Goal: Information Seeking & Learning: Learn about a topic

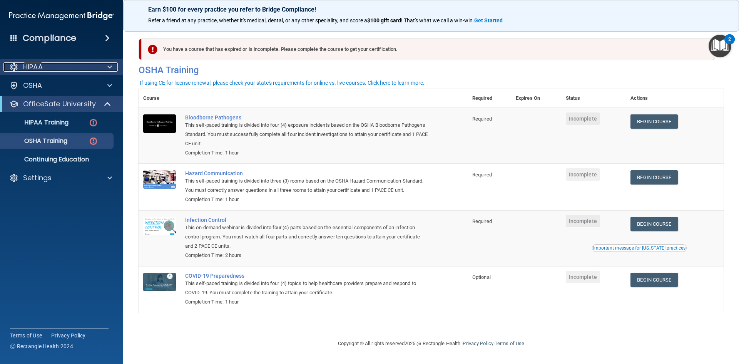
click at [79, 70] on div "HIPAA" at bounding box center [50, 66] width 95 height 9
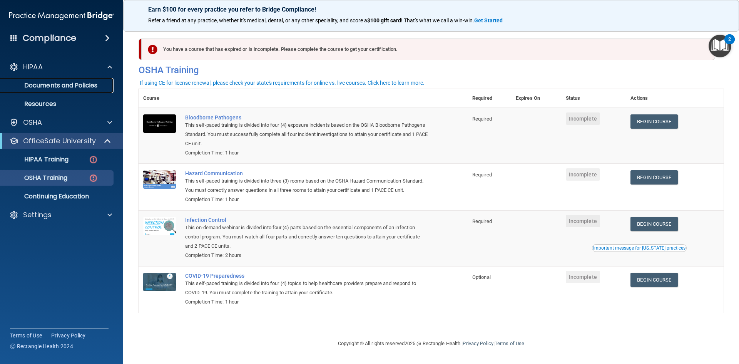
click at [77, 88] on p "Documents and Policies" at bounding box center [57, 86] width 105 height 8
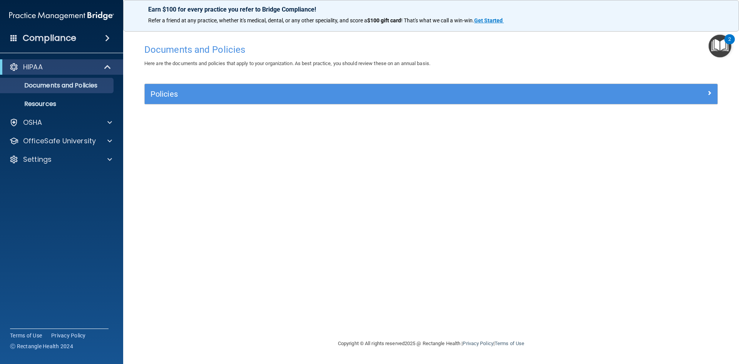
click at [725, 46] on img "Open Resource Center, 2 new notifications" at bounding box center [720, 46] width 23 height 23
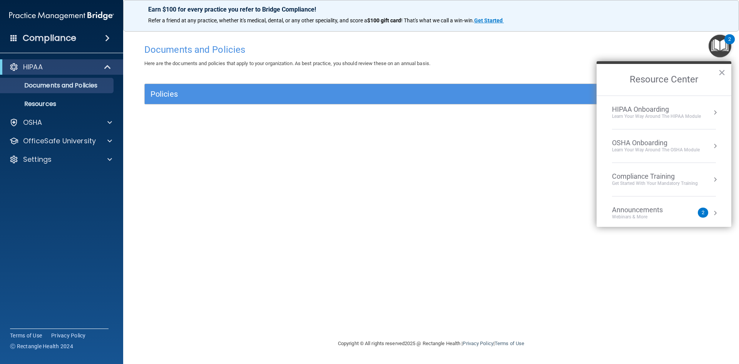
click at [679, 113] on div "HIPAA Onboarding" at bounding box center [656, 109] width 89 height 8
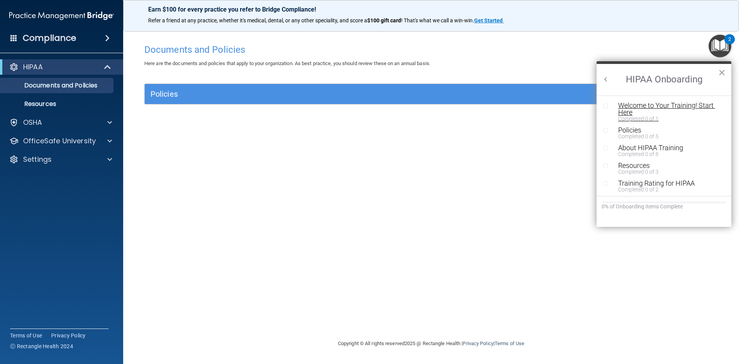
click at [668, 107] on div "Welcome to Your Training! Start Here" at bounding box center [666, 109] width 97 height 14
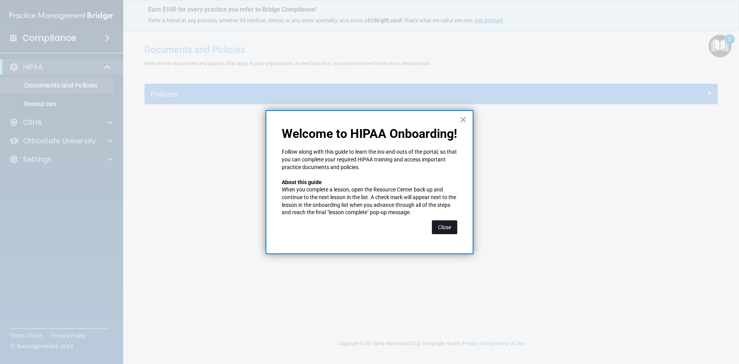
click at [447, 225] on button "Close" at bounding box center [444, 227] width 25 height 14
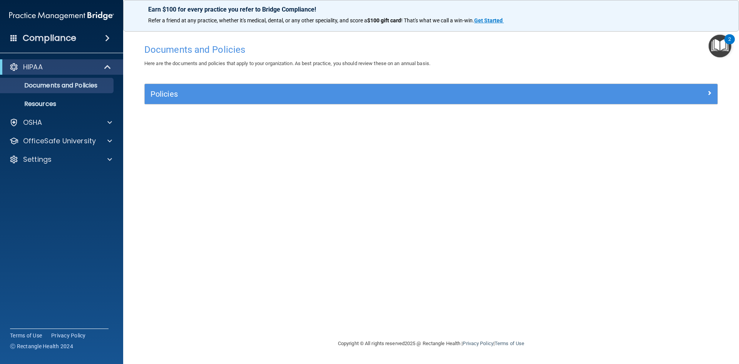
click at [710, 47] on img "Open Resource Center, 2 new notifications" at bounding box center [720, 46] width 23 height 23
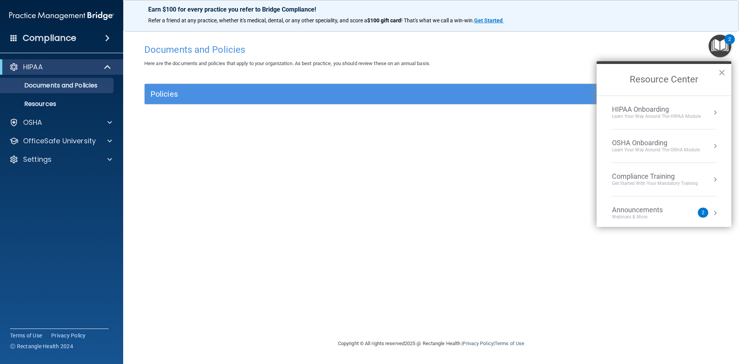
click at [643, 105] on div "HIPAA Onboarding" at bounding box center [656, 109] width 89 height 8
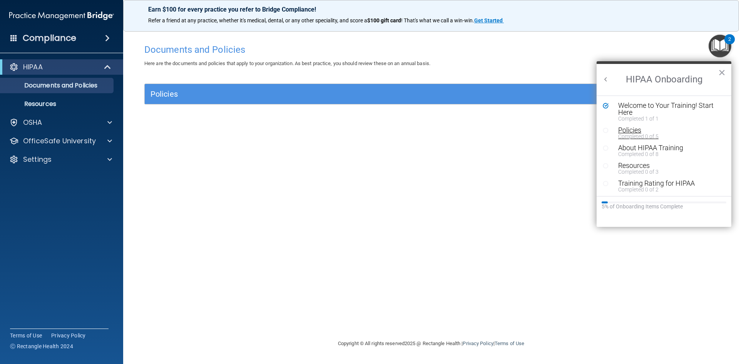
click at [625, 134] on div "Completed 0 of 5" at bounding box center [666, 136] width 97 height 5
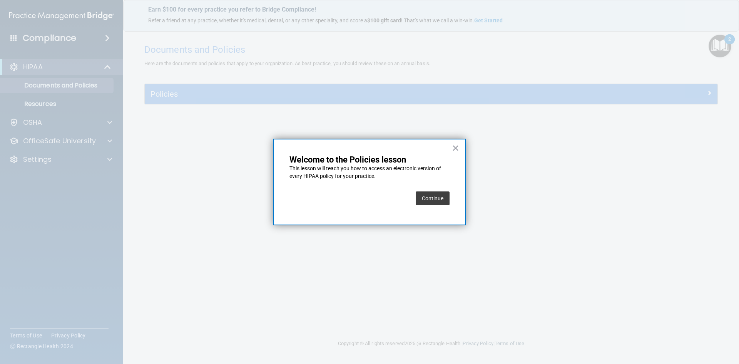
click at [443, 197] on button "Continue" at bounding box center [433, 198] width 34 height 14
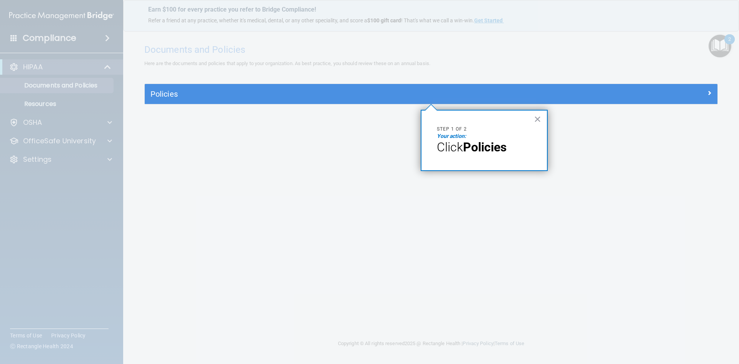
click at [484, 154] on p "Click Policies" at bounding box center [484, 147] width 95 height 15
click at [484, 147] on strong "Policies" at bounding box center [485, 147] width 44 height 15
click at [447, 136] on em "Your action:" at bounding box center [451, 136] width 29 height 6
click at [475, 148] on strong "Policies" at bounding box center [485, 147] width 44 height 15
click at [479, 148] on strong "Policies" at bounding box center [485, 147] width 44 height 15
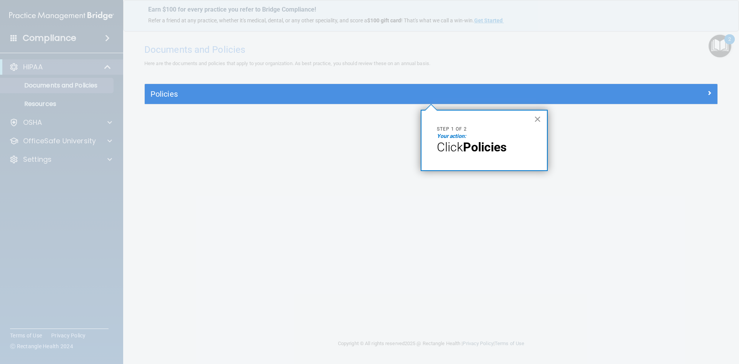
click at [540, 117] on button "×" at bounding box center [537, 119] width 7 height 12
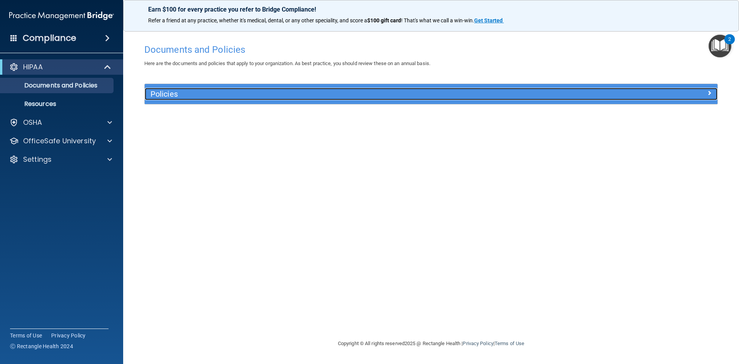
click at [338, 90] on h5 "Policies" at bounding box center [360, 94] width 418 height 8
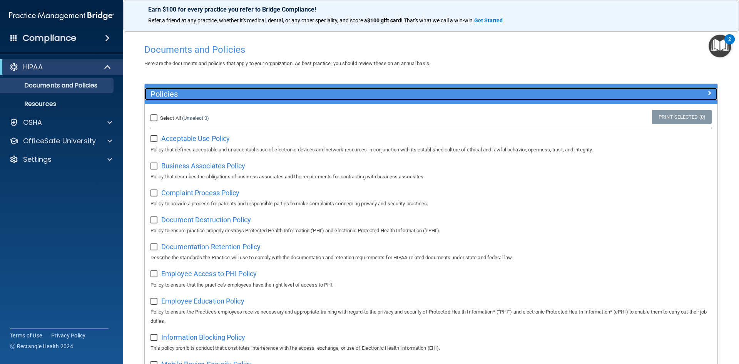
click at [354, 97] on h5 "Policies" at bounding box center [360, 94] width 418 height 8
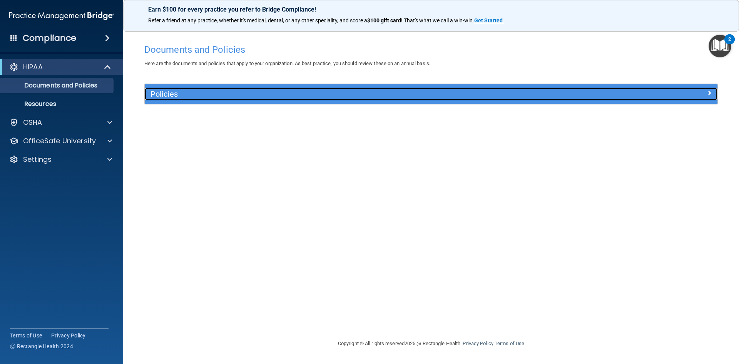
click at [341, 97] on h5 "Policies" at bounding box center [360, 94] width 418 height 8
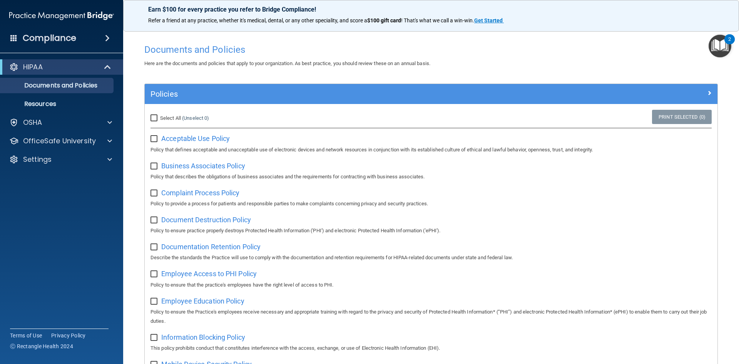
click at [156, 119] on input "Select All (Unselect 0) Unselect All" at bounding box center [155, 118] width 9 height 6
checkbox input "true"
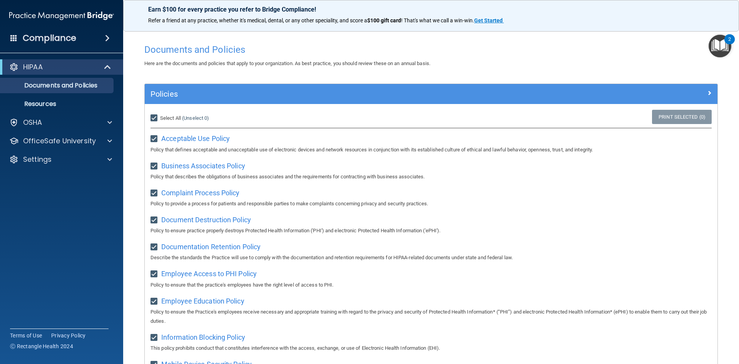
checkbox input "true"
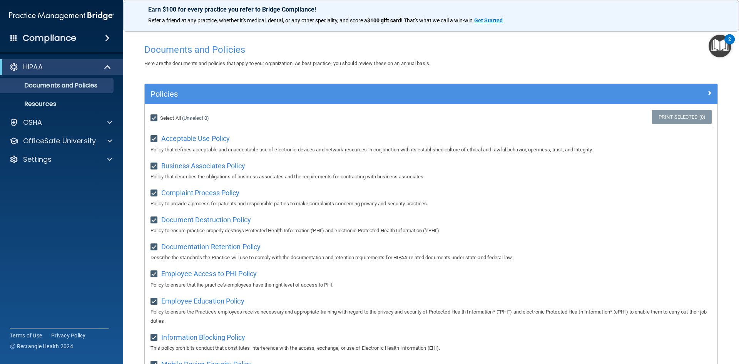
checkbox input "true"
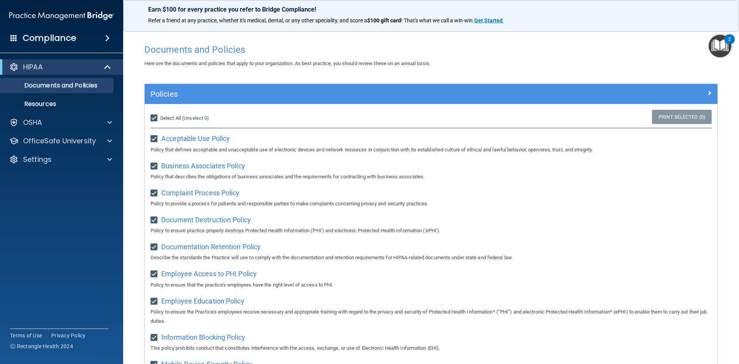
checkbox input "true"
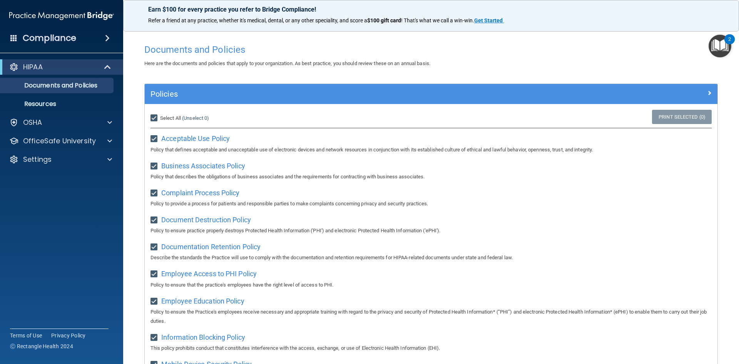
checkbox input "true"
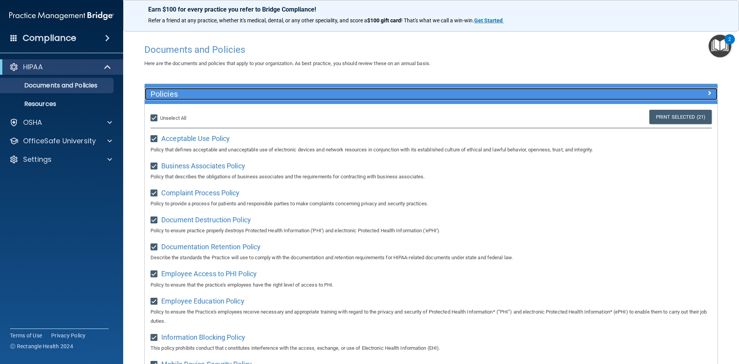
click at [707, 95] on span at bounding box center [709, 92] width 5 height 9
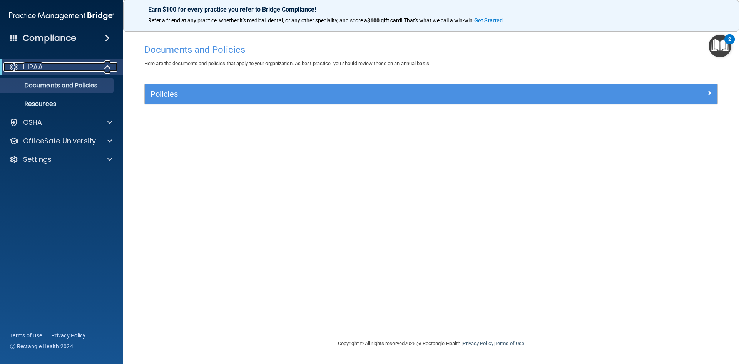
click at [105, 67] on span at bounding box center [108, 66] width 7 height 9
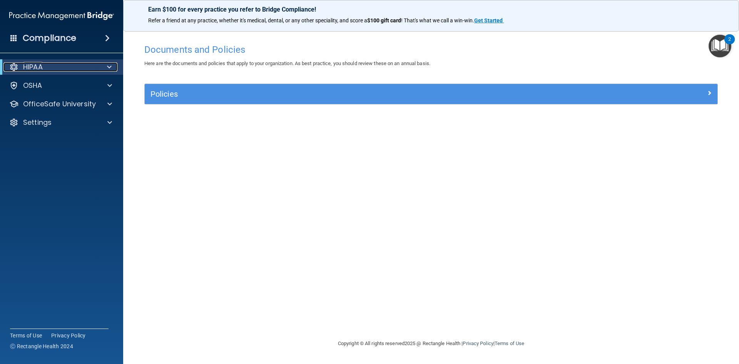
click at [77, 68] on div "HIPAA" at bounding box center [50, 66] width 95 height 9
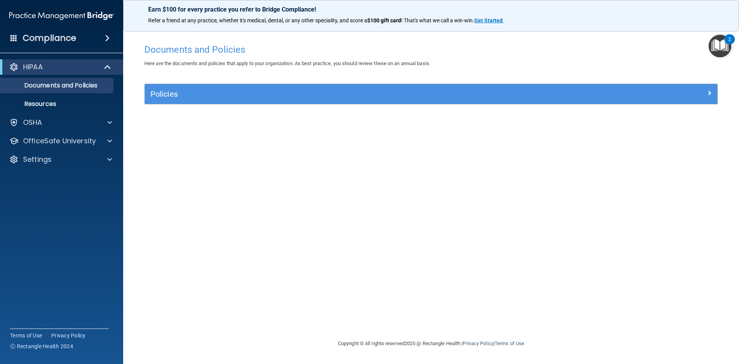
click at [90, 112] on div "HIPAA Documents and Policies Report an Incident Business Associates Emergency P…" at bounding box center [62, 114] width 124 height 117
click at [90, 119] on div "OSHA" at bounding box center [50, 122] width 95 height 9
click at [71, 171] on div "OfficeSafe University" at bounding box center [62, 177] width 124 height 15
click at [105, 36] on span at bounding box center [107, 37] width 5 height 9
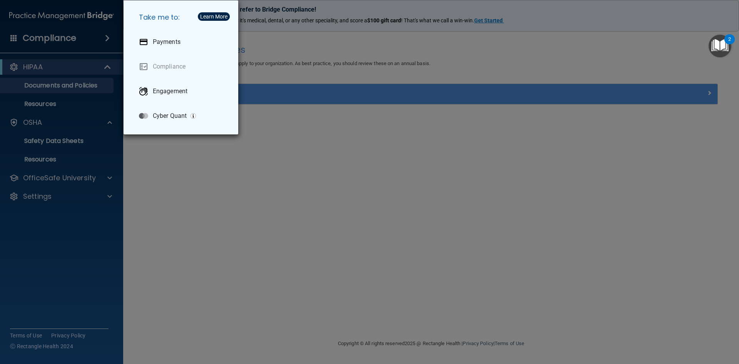
click at [230, 144] on div "Take me to: Payments Compliance Engagement Cyber Quant" at bounding box center [369, 182] width 739 height 364
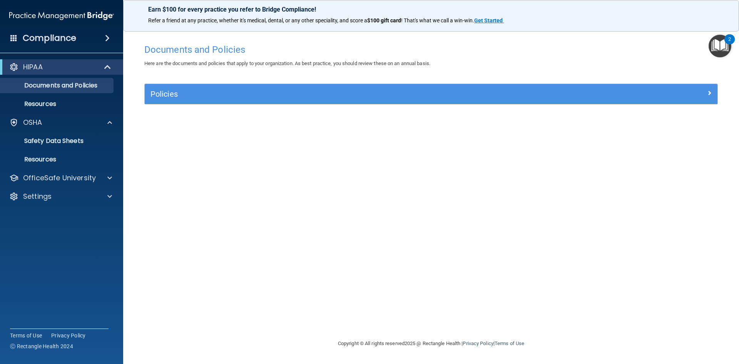
click at [110, 41] on span at bounding box center [107, 37] width 5 height 9
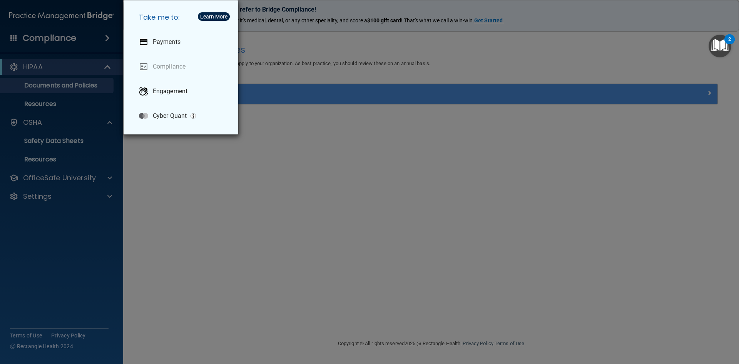
click at [194, 181] on div "Take me to: Payments Compliance Engagement Cyber Quant" at bounding box center [369, 182] width 739 height 364
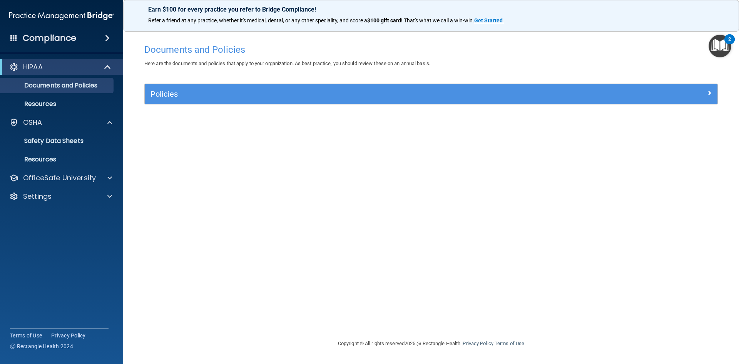
drag, startPoint x: 80, startPoint y: 66, endPoint x: 85, endPoint y: 67, distance: 4.6
click at [105, 62] on span at bounding box center [108, 66] width 7 height 9
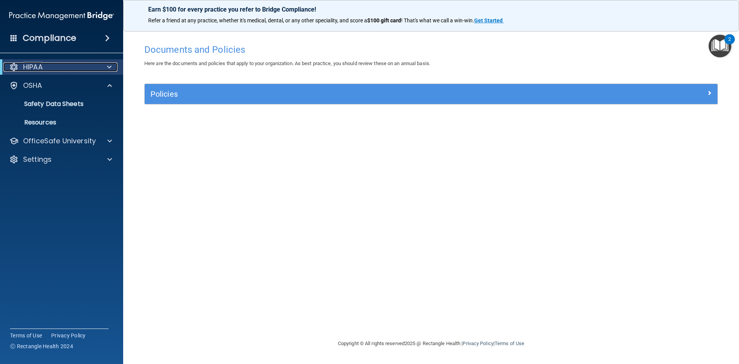
click at [104, 65] on div at bounding box center [108, 66] width 19 height 9
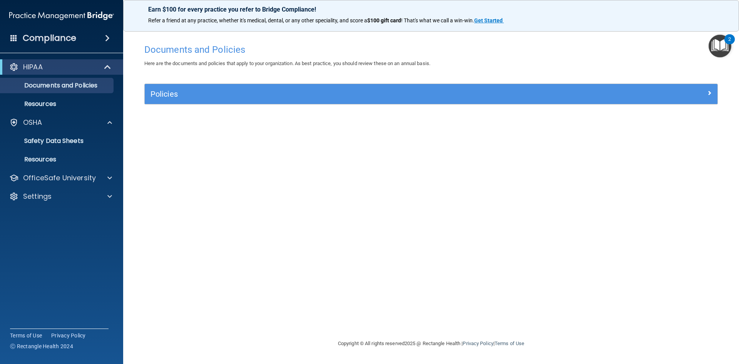
click at [724, 54] on img "Open Resource Center, 2 new notifications" at bounding box center [720, 46] width 23 height 23
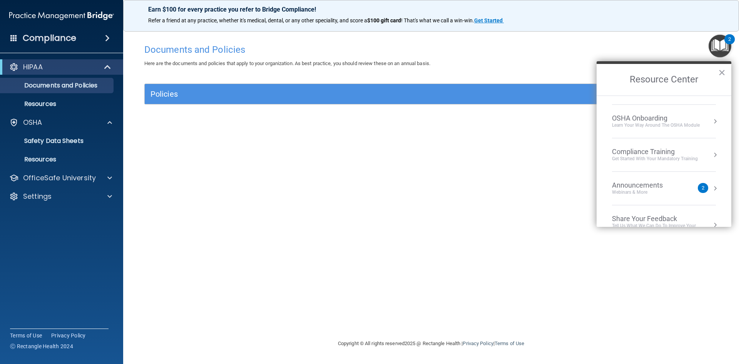
scroll to position [43, 0]
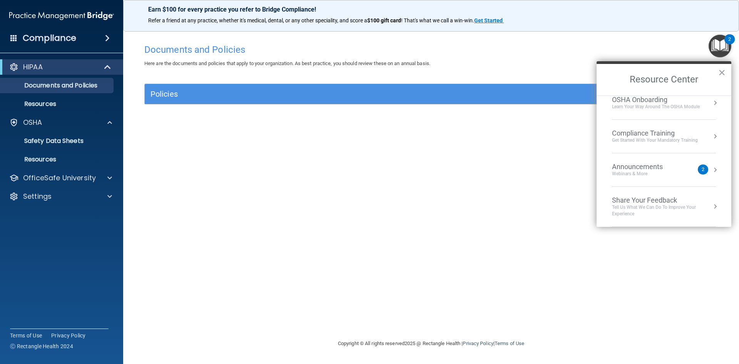
drag, startPoint x: 690, startPoint y: 203, endPoint x: 596, endPoint y: 288, distance: 127.0
click at [578, 313] on div "Documents and Policies Here are the documents and policies that apply to your o…" at bounding box center [431, 189] width 585 height 299
click at [701, 168] on div "2" at bounding box center [703, 169] width 10 height 10
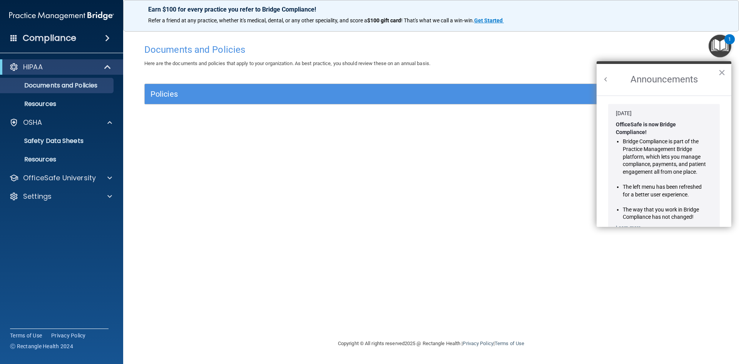
scroll to position [135, 0]
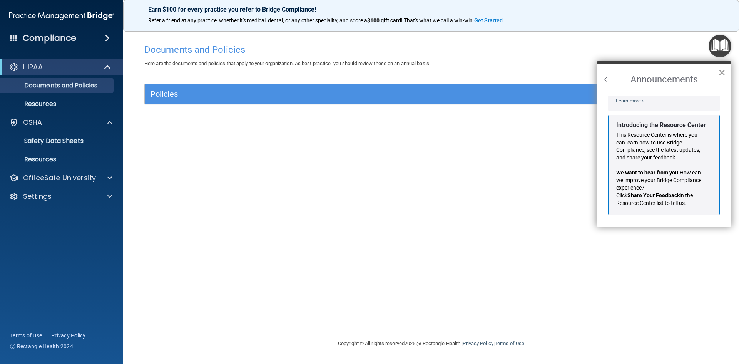
click at [721, 74] on button "×" at bounding box center [721, 72] width 7 height 12
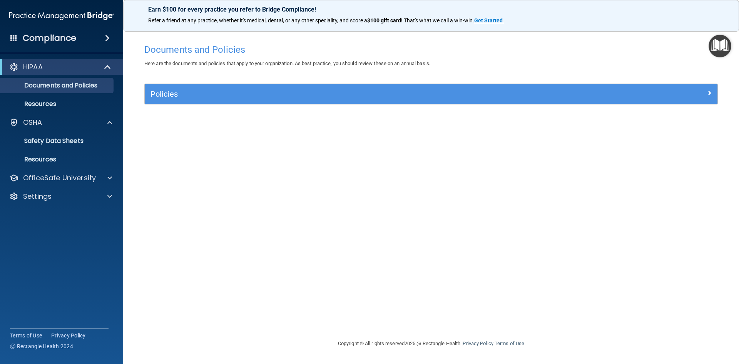
click at [716, 45] on img "Open Resource Center" at bounding box center [720, 46] width 23 height 23
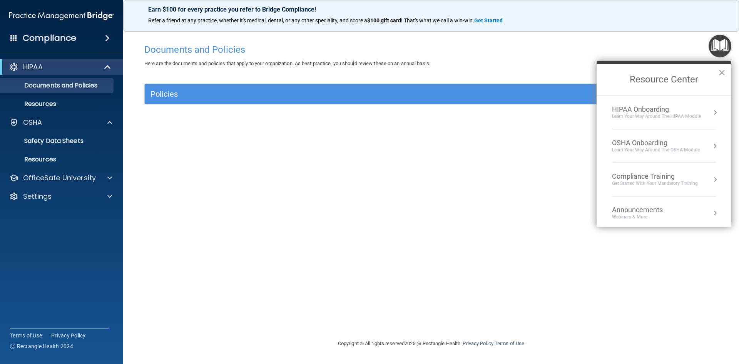
click at [646, 109] on div "HIPAA Onboarding" at bounding box center [656, 109] width 89 height 8
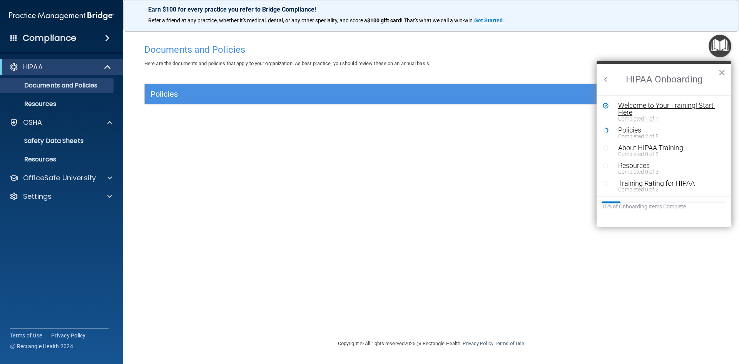
scroll to position [0, 0]
click at [650, 110] on div "Welcome to Your Training! Start Here" at bounding box center [666, 109] width 97 height 14
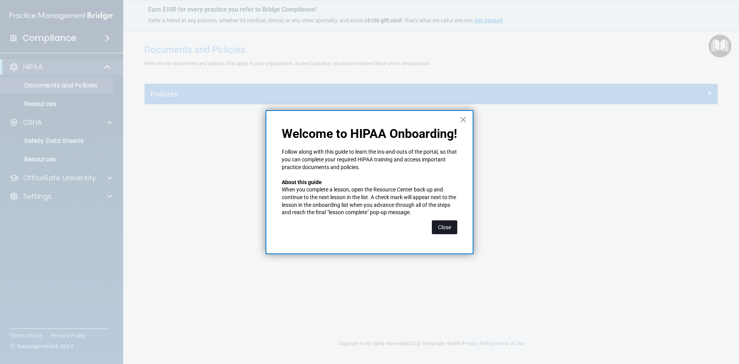
click at [439, 227] on button "Close" at bounding box center [444, 227] width 25 height 14
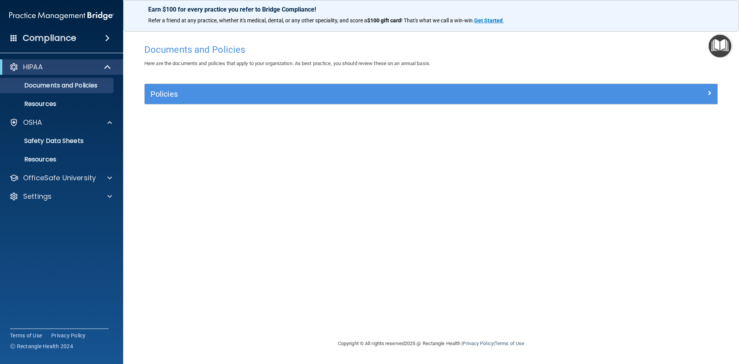
click at [720, 45] on img "Open Resource Center" at bounding box center [720, 46] width 23 height 23
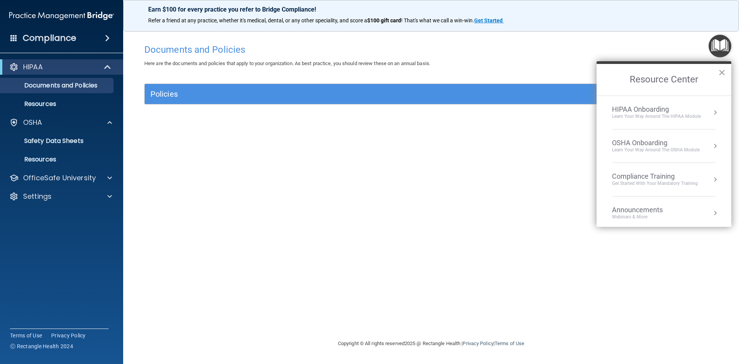
click at [660, 139] on div "OSHA Onboarding" at bounding box center [656, 143] width 88 height 8
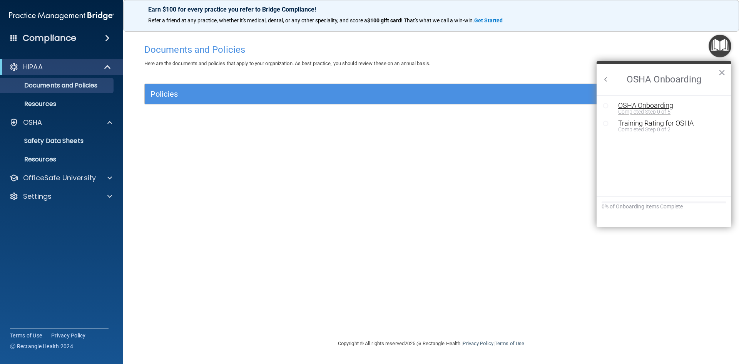
click at [635, 109] on div "Completed Step 0 of 5" at bounding box center [669, 111] width 103 height 5
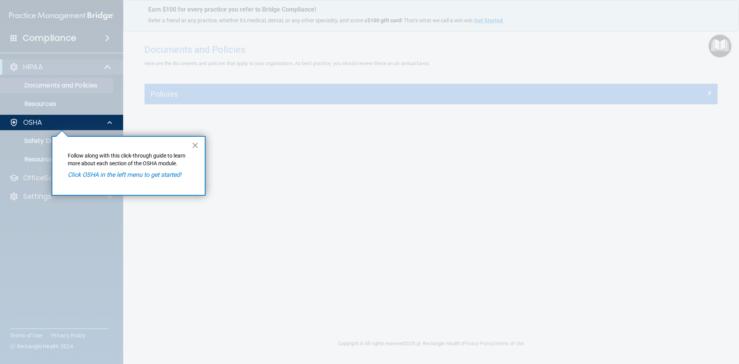
click at [199, 143] on div "× Follow along with this click-through guide to learn more about each section o…" at bounding box center [129, 166] width 154 height 60
click at [195, 149] on button "×" at bounding box center [195, 145] width 7 height 12
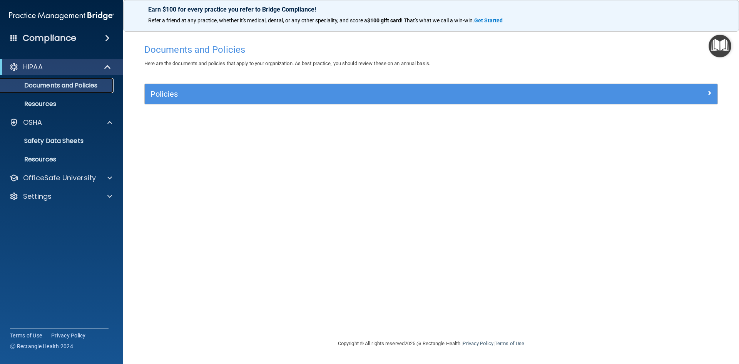
click at [84, 84] on p "Documents and Policies" at bounding box center [57, 86] width 105 height 8
click at [105, 67] on span at bounding box center [108, 66] width 7 height 9
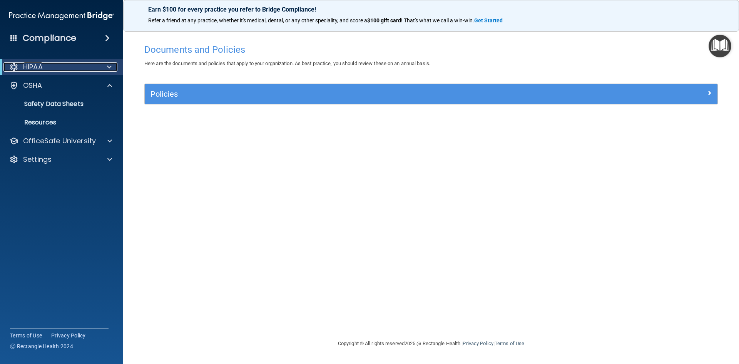
click at [105, 67] on div at bounding box center [108, 66] width 19 height 9
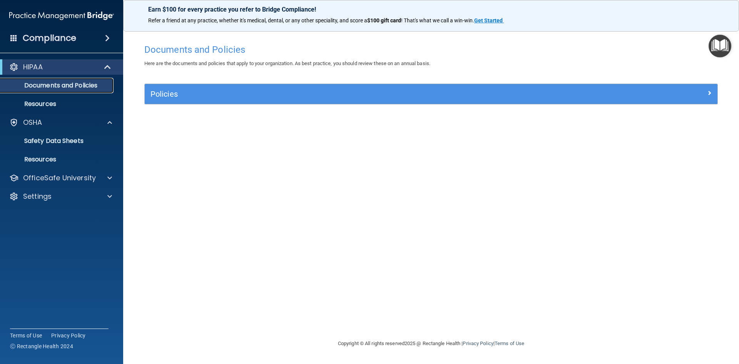
click at [62, 92] on link "Documents and Policies" at bounding box center [52, 85] width 121 height 15
click at [62, 89] on p "Documents and Policies" at bounding box center [57, 86] width 105 height 8
click at [87, 82] on p "Documents and Policies" at bounding box center [57, 86] width 105 height 8
click at [107, 39] on span at bounding box center [107, 37] width 5 height 9
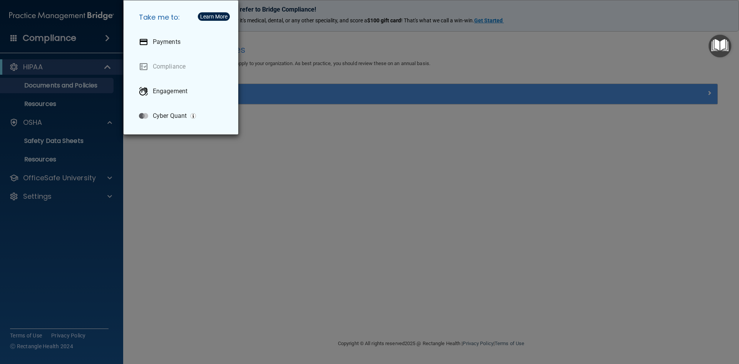
click at [258, 222] on div "Take me to: Payments Compliance Engagement Cyber Quant" at bounding box center [369, 182] width 739 height 364
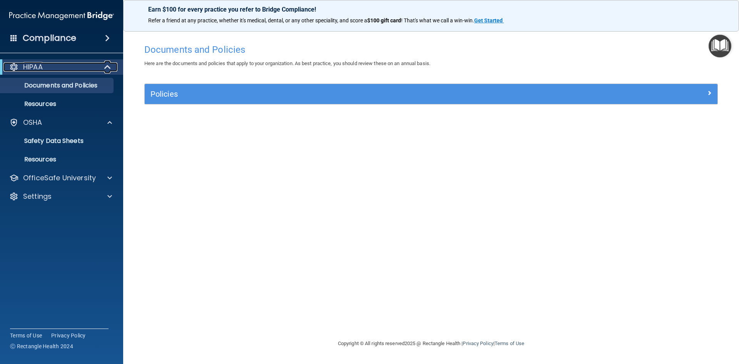
click at [96, 69] on div "HIPAA" at bounding box center [50, 66] width 95 height 9
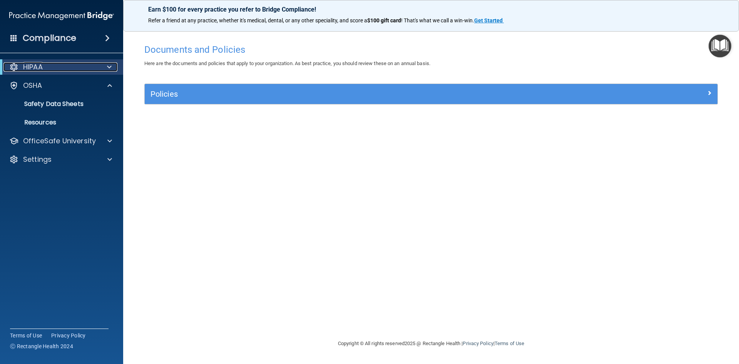
click at [15, 64] on div at bounding box center [13, 66] width 9 height 9
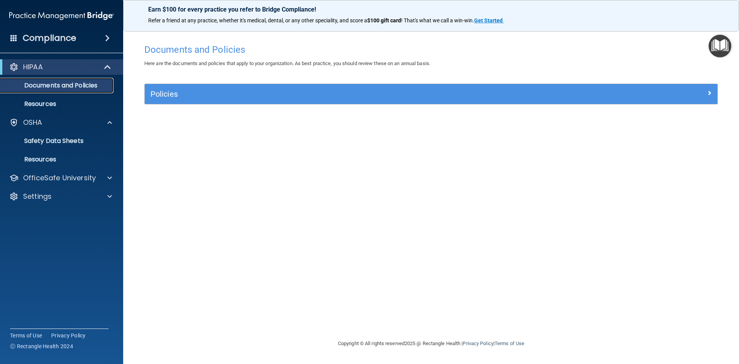
click at [48, 82] on p "Documents and Policies" at bounding box center [57, 86] width 105 height 8
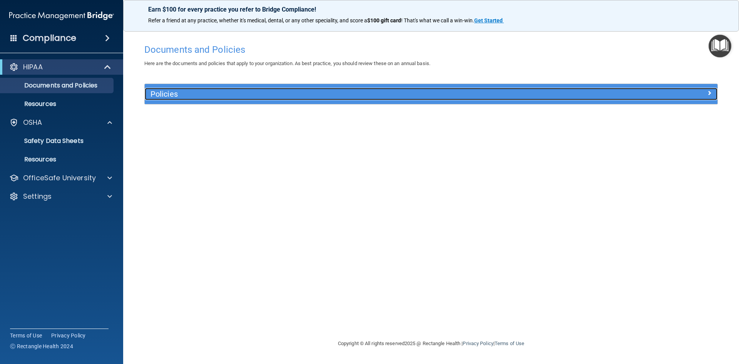
click at [715, 97] on div at bounding box center [645, 92] width 143 height 9
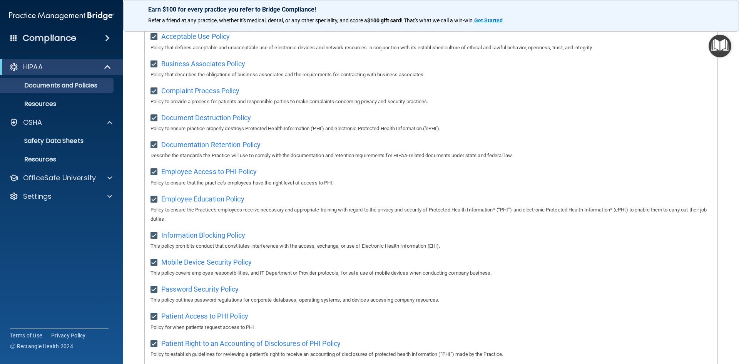
scroll to position [100, 0]
click at [711, 46] on img "Open Resource Center" at bounding box center [720, 46] width 23 height 23
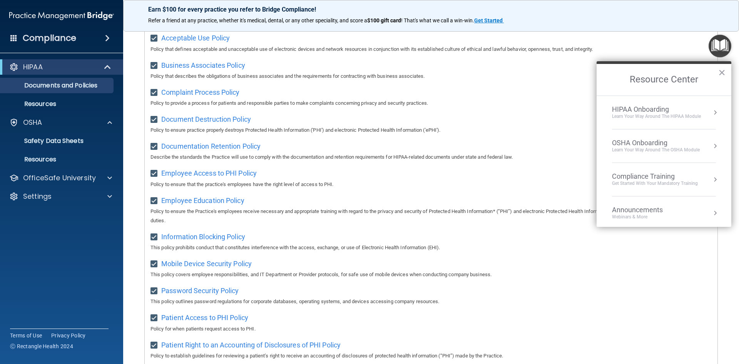
click at [652, 104] on li "HIPAA Onboarding Learn Your Way around the HIPAA module" at bounding box center [664, 112] width 104 height 33
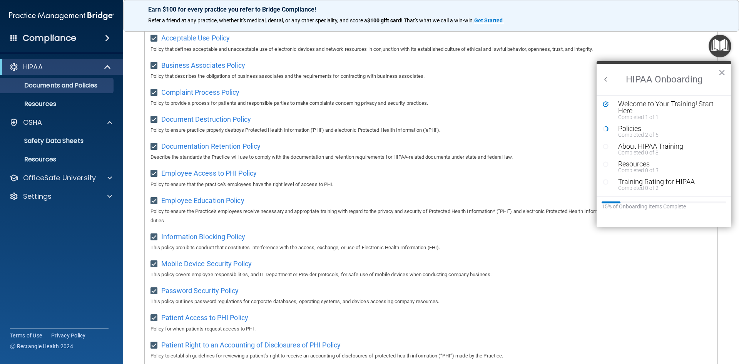
scroll to position [0, 0]
click at [634, 115] on div "Welcome to Your Training! Start Here" at bounding box center [666, 109] width 97 height 14
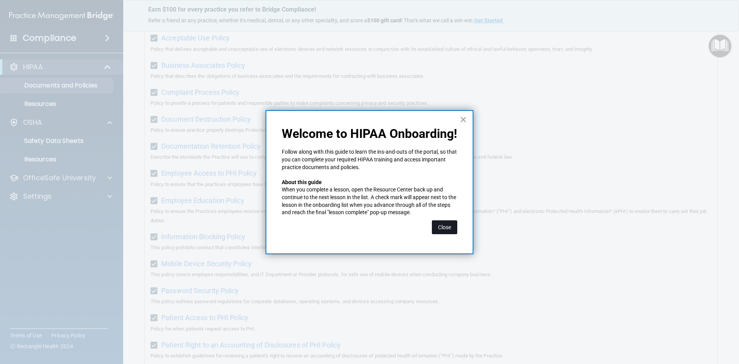
click at [442, 227] on button "Close" at bounding box center [444, 227] width 25 height 14
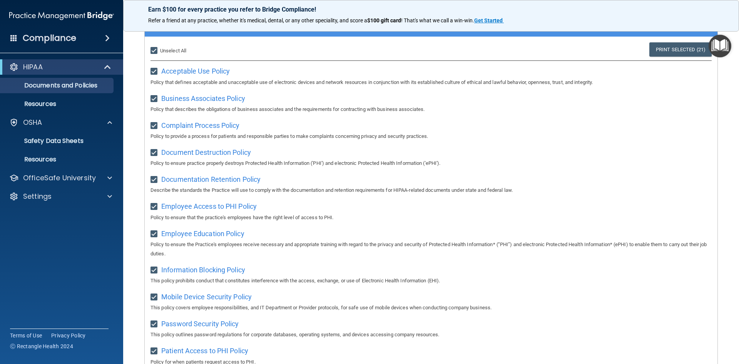
scroll to position [62, 0]
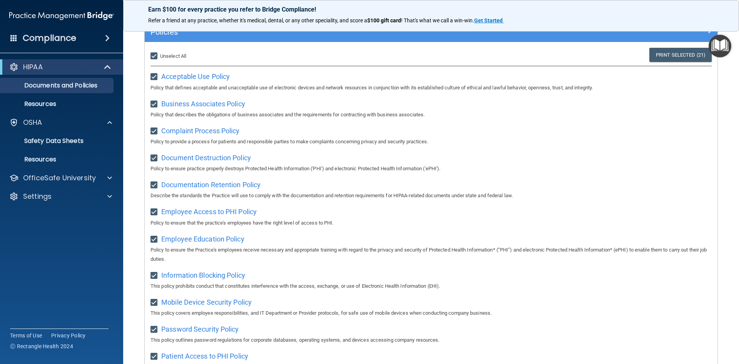
click at [720, 45] on img "Open Resource Center" at bounding box center [720, 46] width 23 height 23
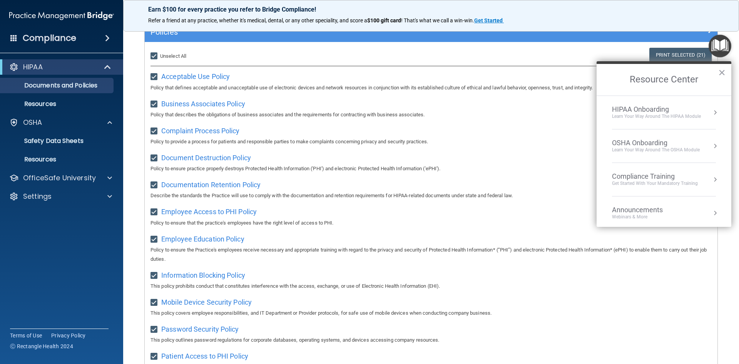
click at [544, 121] on div "Select All (Unselect 21) Unselect All Print Selected (21) Acceptable Use Policy…" at bounding box center [431, 352] width 573 height 620
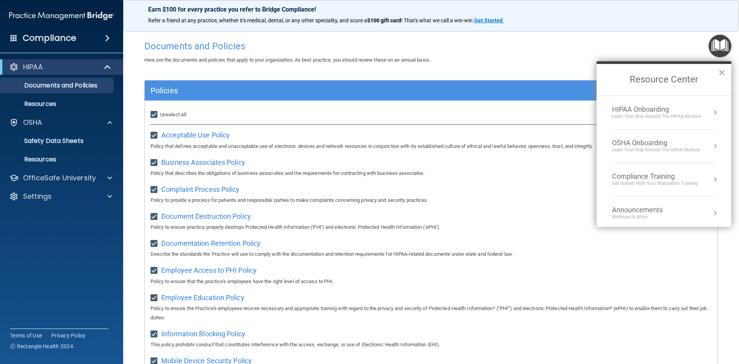
scroll to position [0, 0]
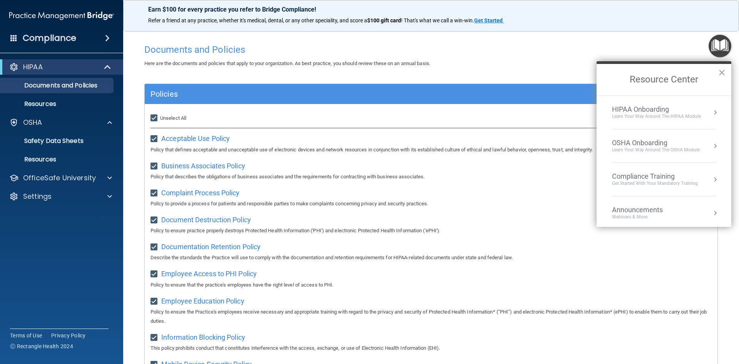
drag, startPoint x: 508, startPoint y: 64, endPoint x: 519, endPoint y: 62, distance: 11.3
click at [508, 64] on div "Here are the documents and policies that apply to your organization. As best pr…" at bounding box center [431, 63] width 585 height 9
click at [721, 74] on button "×" at bounding box center [721, 72] width 7 height 12
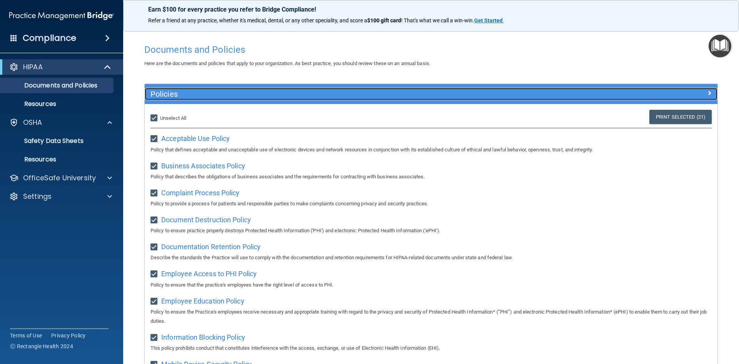
click at [707, 94] on span at bounding box center [709, 92] width 5 height 9
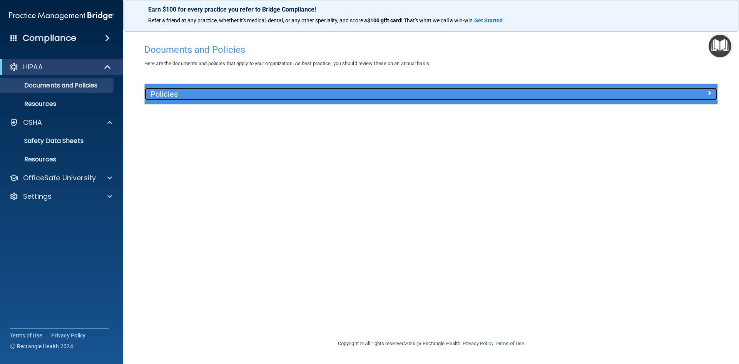
click at [705, 94] on div at bounding box center [645, 92] width 143 height 9
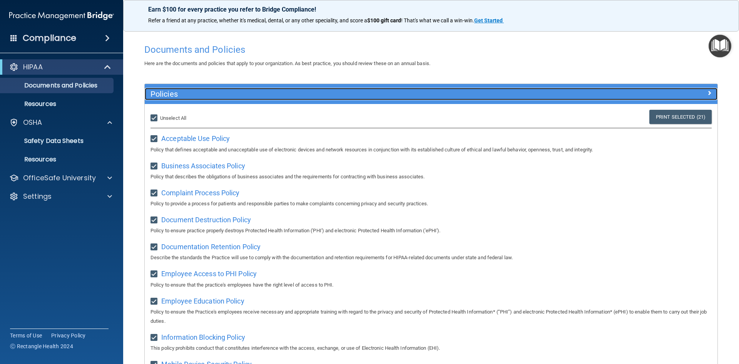
click at [708, 94] on div at bounding box center [645, 92] width 143 height 9
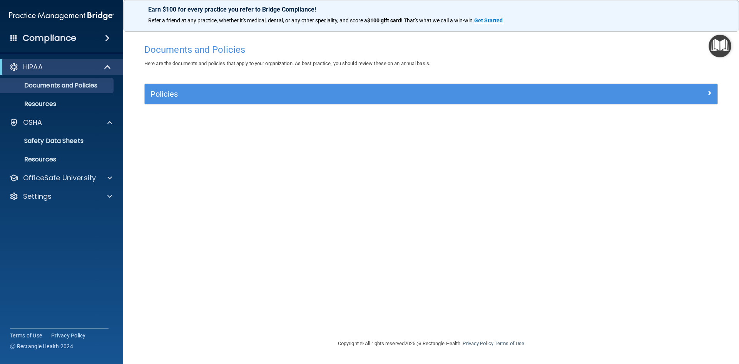
click at [731, 40] on img "Open Resource Center" at bounding box center [720, 46] width 23 height 23
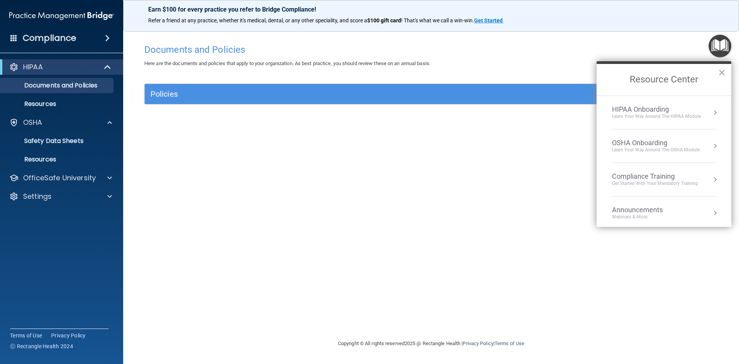
click at [711, 114] on button "Resource Center" at bounding box center [715, 113] width 8 height 8
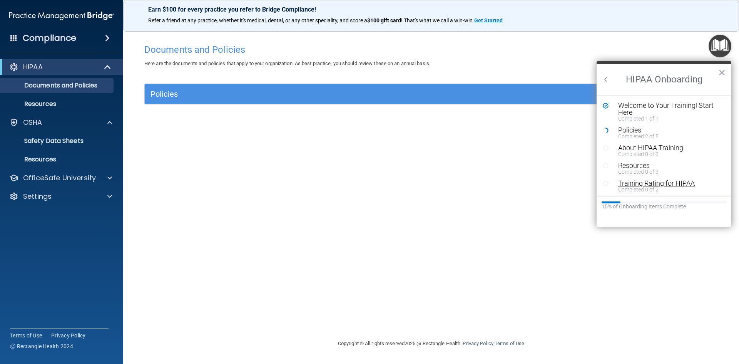
click at [633, 183] on div "Training Rating for HIPAA" at bounding box center [666, 183] width 97 height 7
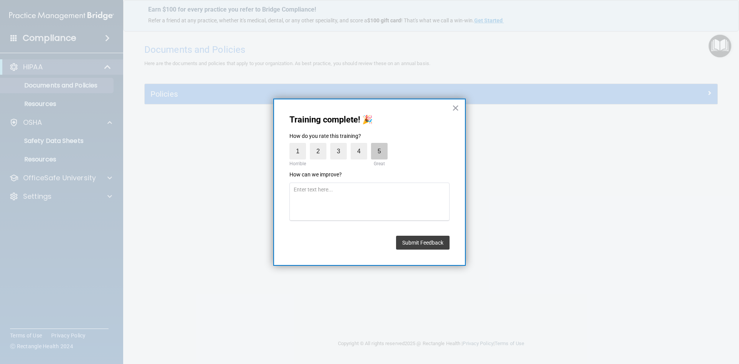
click at [381, 151] on label "5" at bounding box center [379, 151] width 17 height 17
click at [362, 145] on input "5" at bounding box center [362, 145] width 0 height 0
click at [420, 246] on button "Submit Feedback" at bounding box center [423, 243] width 54 height 14
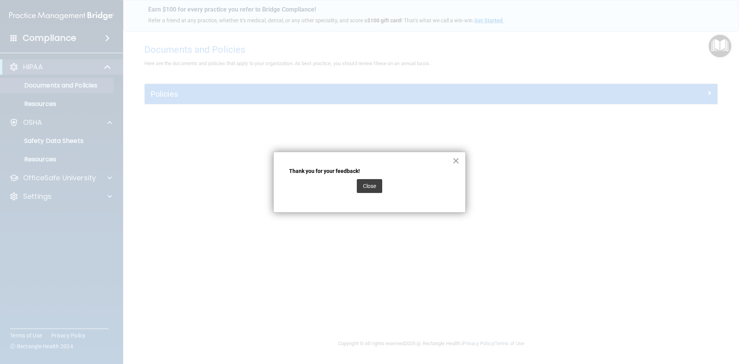
click at [378, 194] on div "Close" at bounding box center [369, 186] width 25 height 22
click at [377, 189] on button "Close" at bounding box center [369, 186] width 25 height 14
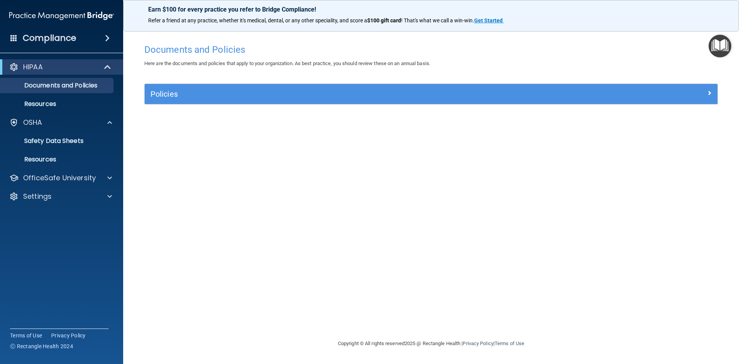
click at [719, 45] on img "Open Resource Center" at bounding box center [720, 46] width 23 height 23
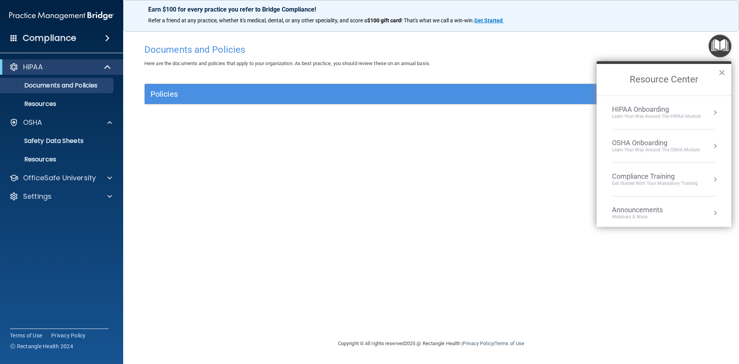
click at [711, 110] on button "Resource Center" at bounding box center [715, 113] width 8 height 8
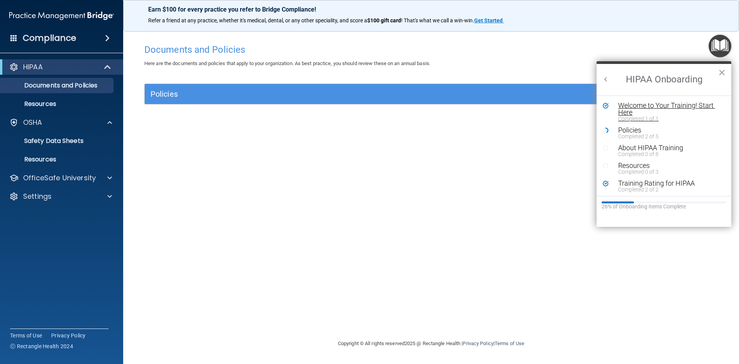
click at [635, 108] on div "Welcome to Your Training! Start Here" at bounding box center [666, 109] width 97 height 14
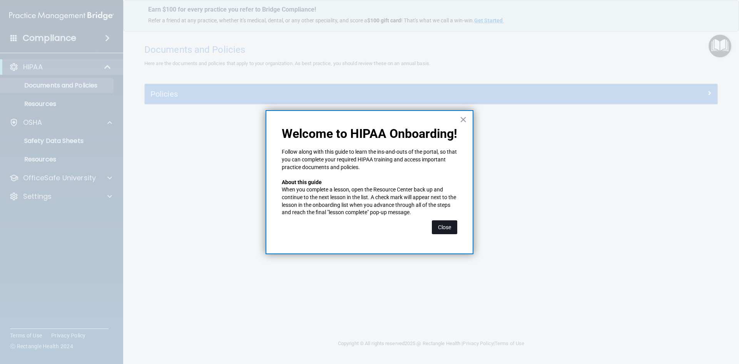
click at [443, 223] on button "Close" at bounding box center [444, 227] width 25 height 14
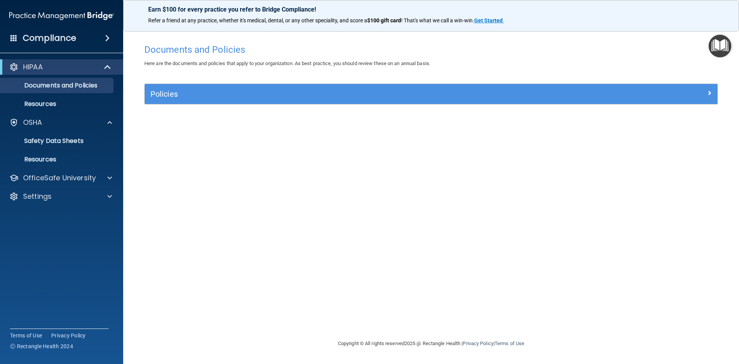
click at [10, 41] on div "Compliance" at bounding box center [61, 38] width 123 height 17
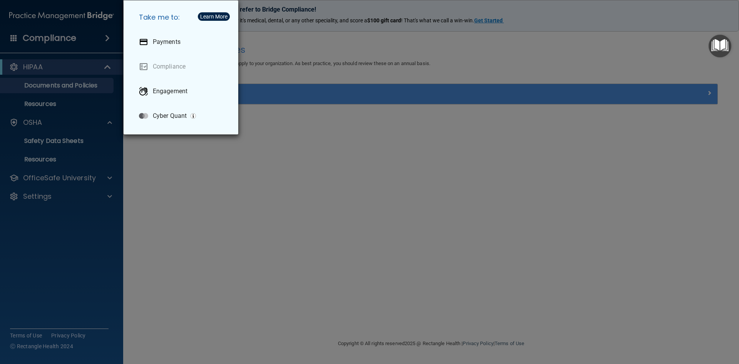
click at [223, 192] on div "Take me to: Payments Compliance Engagement Cyber Quant" at bounding box center [369, 182] width 739 height 364
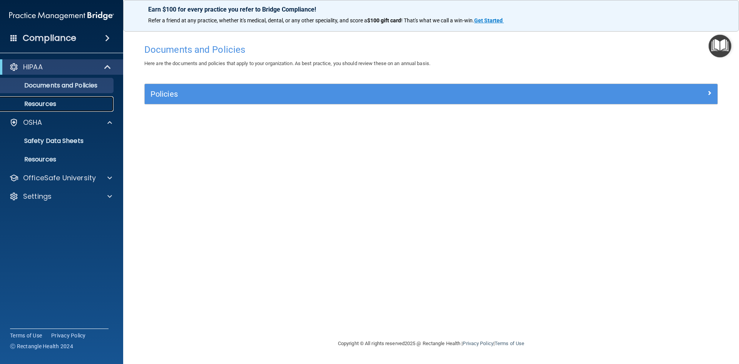
click at [49, 102] on p "Resources" at bounding box center [57, 104] width 105 height 8
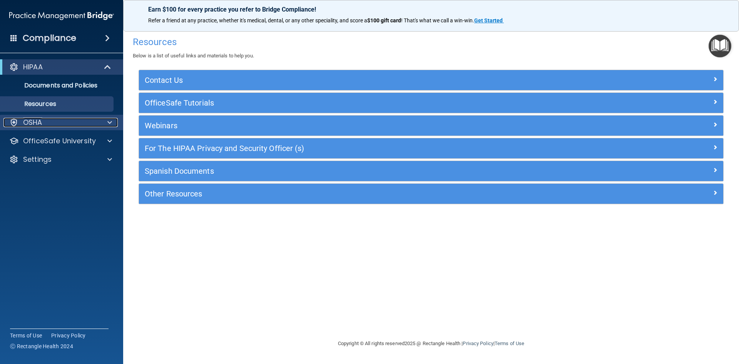
click at [57, 121] on div "OSHA" at bounding box center [50, 122] width 95 height 9
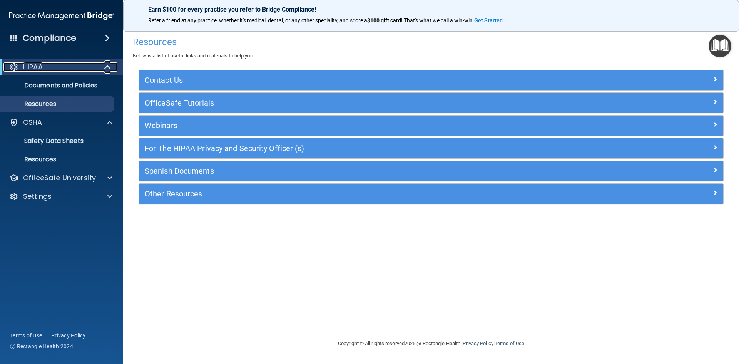
click at [66, 70] on div "HIPAA" at bounding box center [50, 66] width 95 height 9
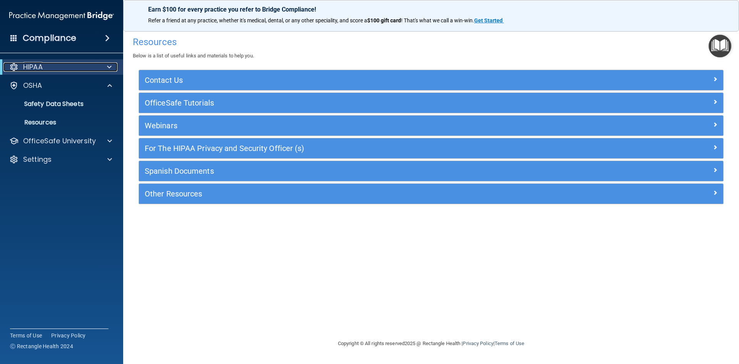
click at [116, 70] on div at bounding box center [108, 66] width 19 height 9
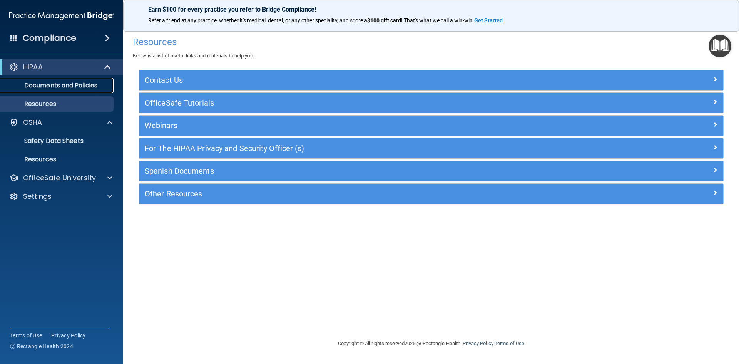
click at [66, 82] on p "Documents and Policies" at bounding box center [57, 86] width 105 height 8
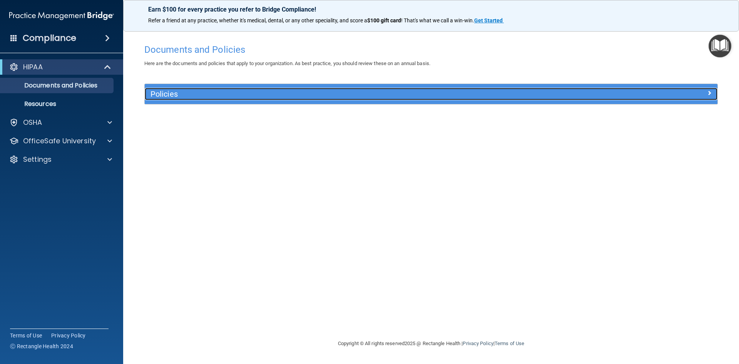
click at [165, 90] on h5 "Policies" at bounding box center [360, 94] width 418 height 8
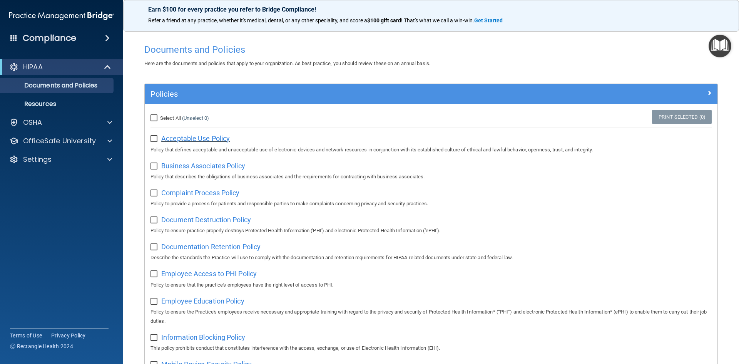
click at [206, 139] on span "Acceptable Use Policy" at bounding box center [195, 138] width 69 height 8
click at [51, 64] on div "HIPAA" at bounding box center [50, 66] width 95 height 9
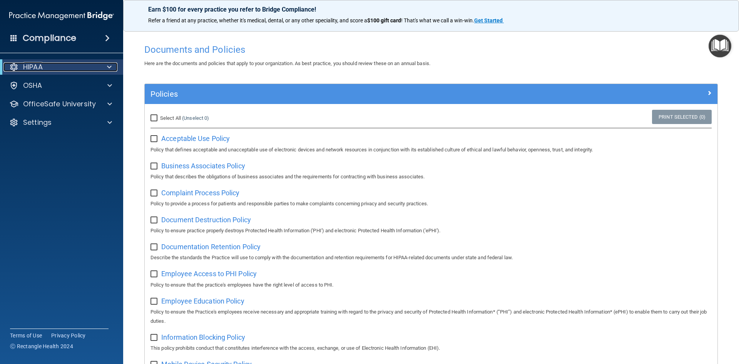
click at [49, 69] on div "HIPAA" at bounding box center [50, 66] width 95 height 9
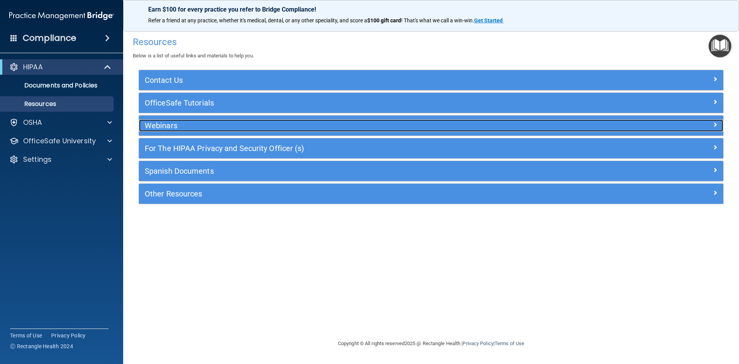
click at [166, 127] on h5 "Webinars" at bounding box center [358, 125] width 427 height 8
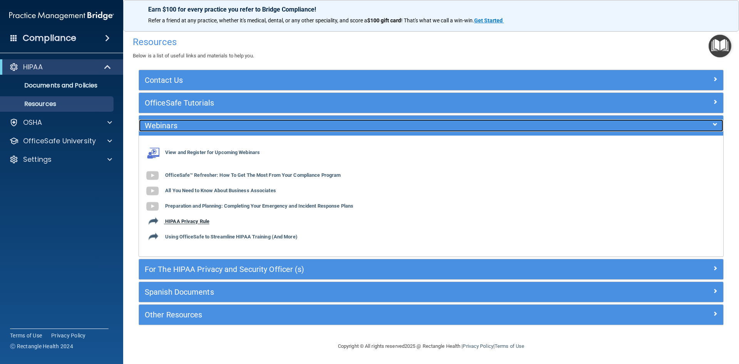
scroll to position [1, 0]
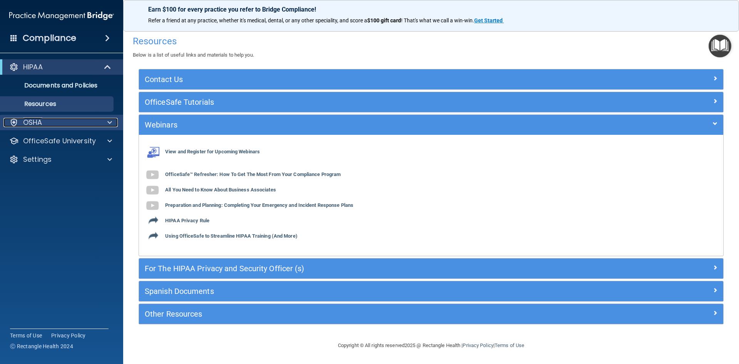
click at [33, 122] on p "OSHA" at bounding box center [32, 122] width 19 height 9
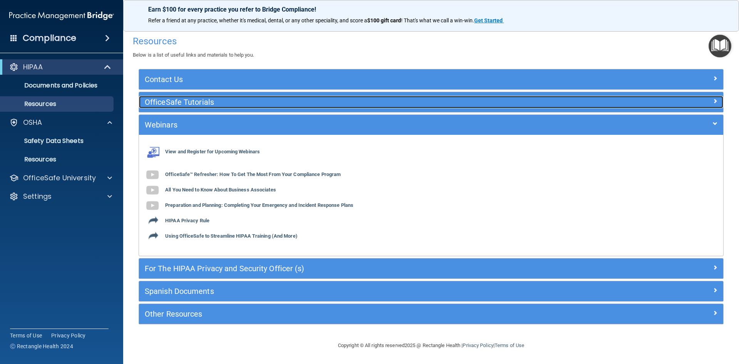
click at [185, 100] on h5 "OfficeSafe Tutorials" at bounding box center [358, 102] width 427 height 8
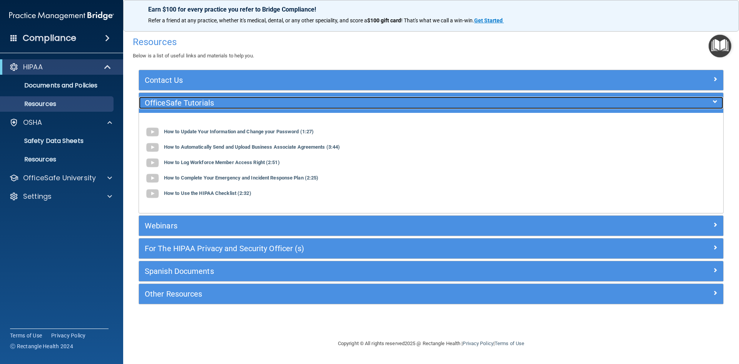
scroll to position [0, 0]
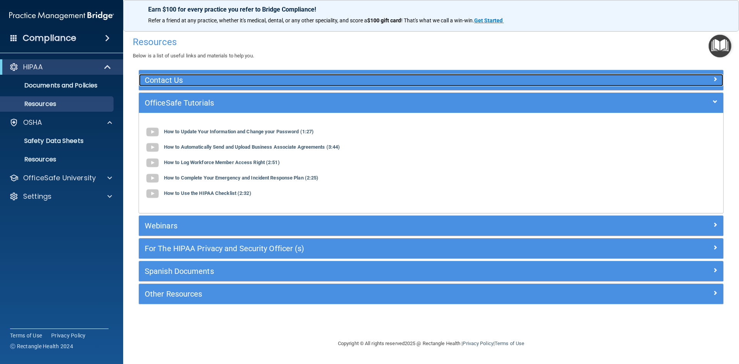
click at [184, 76] on h5 "Contact Us" at bounding box center [358, 80] width 427 height 8
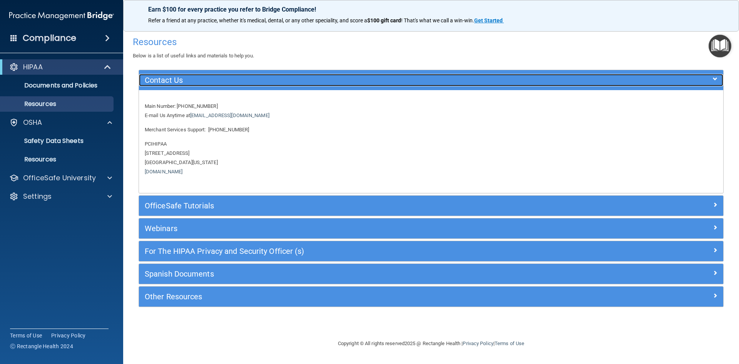
click at [187, 77] on h5 "Contact Us" at bounding box center [358, 80] width 427 height 8
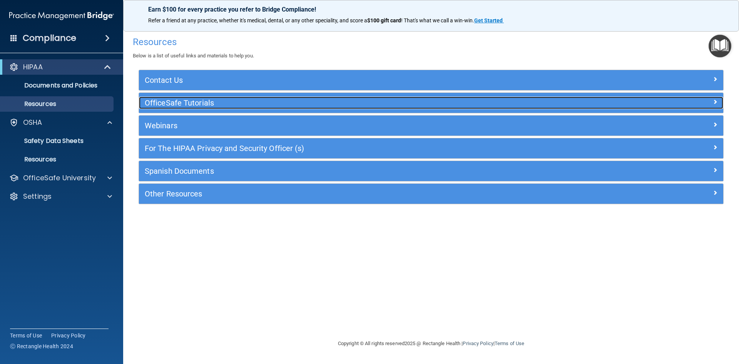
click at [194, 102] on h5 "OfficeSafe Tutorials" at bounding box center [358, 103] width 427 height 8
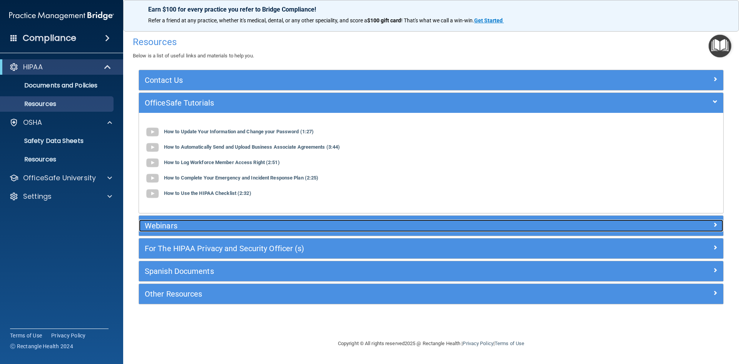
click at [158, 226] on h5 "Webinars" at bounding box center [358, 225] width 427 height 8
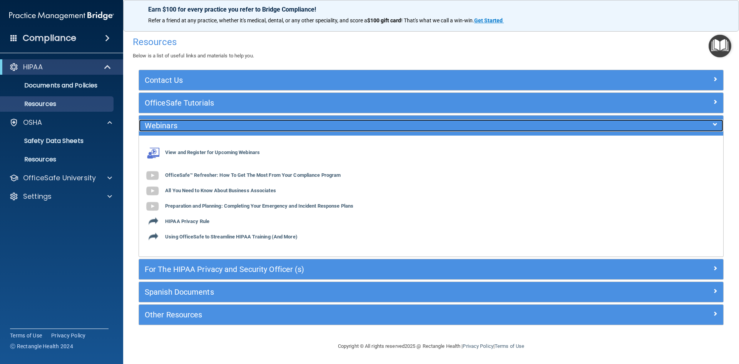
click at [148, 125] on h5 "Webinars" at bounding box center [358, 125] width 427 height 8
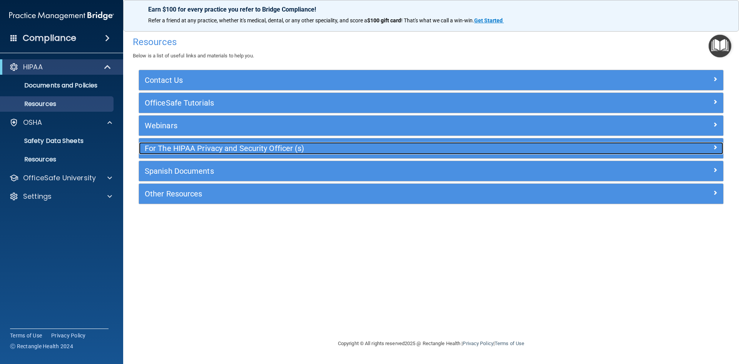
click at [169, 153] on div "For The HIPAA Privacy and Security Officer (s)" at bounding box center [358, 148] width 439 height 12
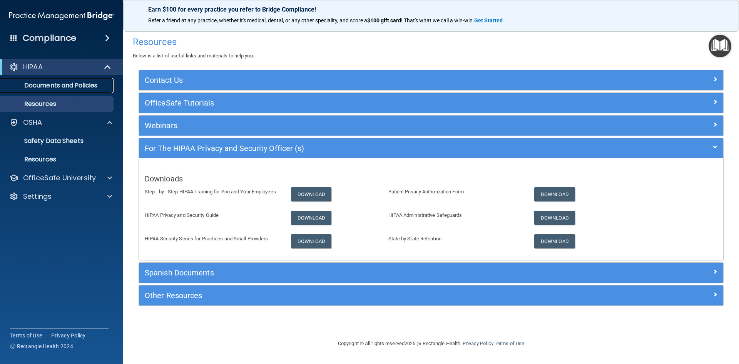
click at [75, 82] on p "Documents and Policies" at bounding box center [57, 86] width 105 height 8
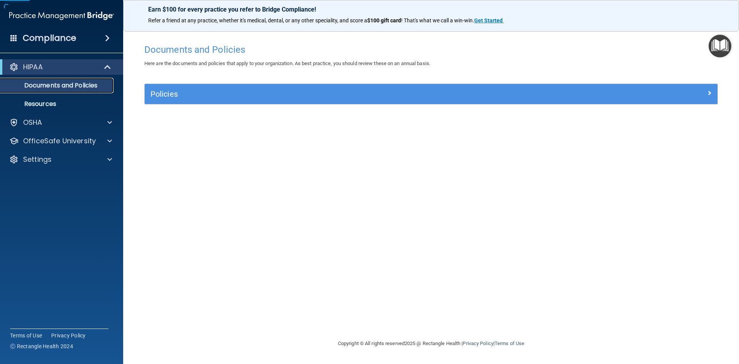
click at [76, 82] on p "Documents and Policies" at bounding box center [57, 86] width 105 height 8
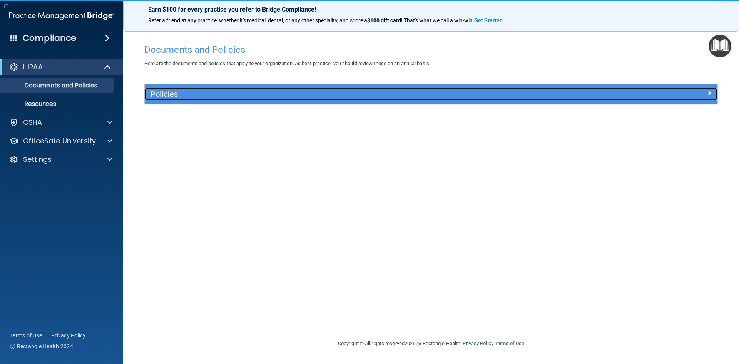
click at [171, 94] on h5 "Policies" at bounding box center [360, 94] width 418 height 8
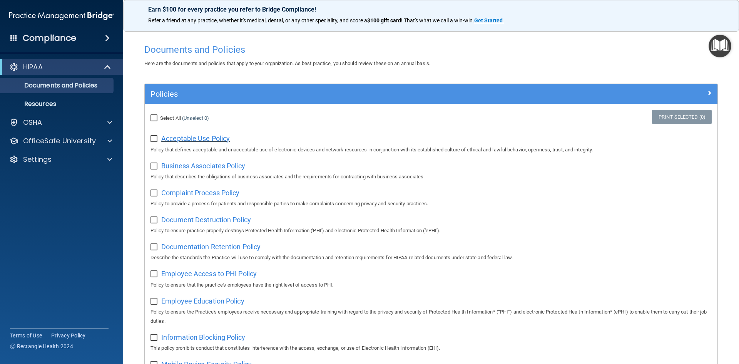
click at [185, 137] on span "Acceptable Use Policy" at bounding box center [195, 138] width 69 height 8
click at [153, 137] on input "checkbox" at bounding box center [155, 139] width 9 height 6
click at [678, 117] on link "Print Selected (1)" at bounding box center [682, 117] width 60 height 14
click at [154, 139] on input "checkbox" at bounding box center [155, 139] width 9 height 6
checkbox input "false"
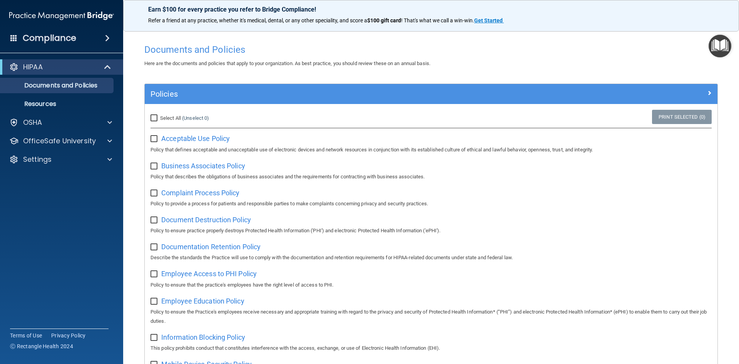
click at [724, 47] on img "Open Resource Center" at bounding box center [720, 46] width 23 height 23
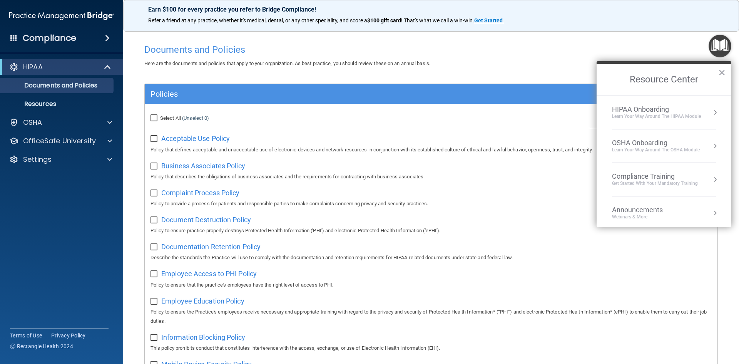
click at [640, 109] on div "HIPAA Onboarding" at bounding box center [656, 109] width 89 height 8
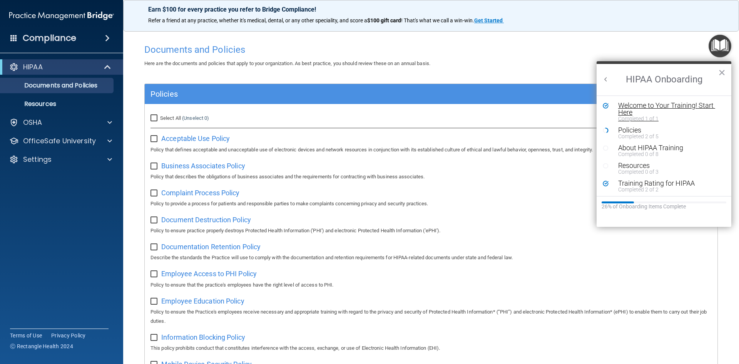
click at [640, 108] on div "Welcome to Your Training! Start Here" at bounding box center [666, 109] width 97 height 14
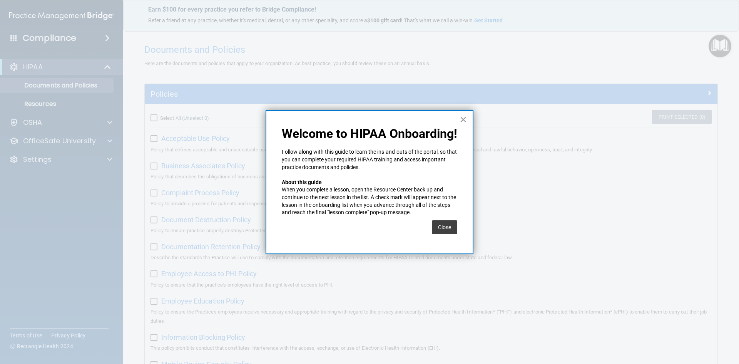
click at [465, 120] on button "×" at bounding box center [463, 119] width 7 height 12
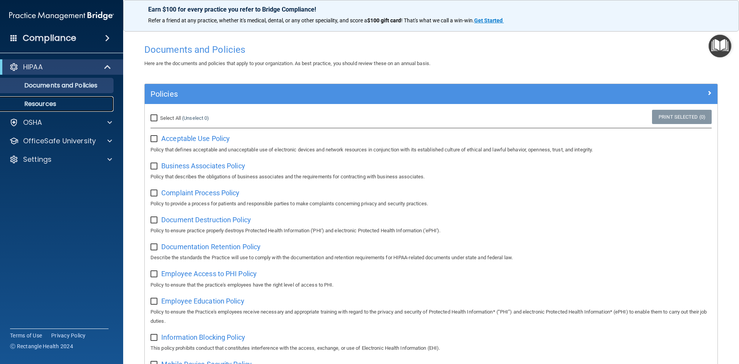
click at [43, 101] on p "Resources" at bounding box center [57, 104] width 105 height 8
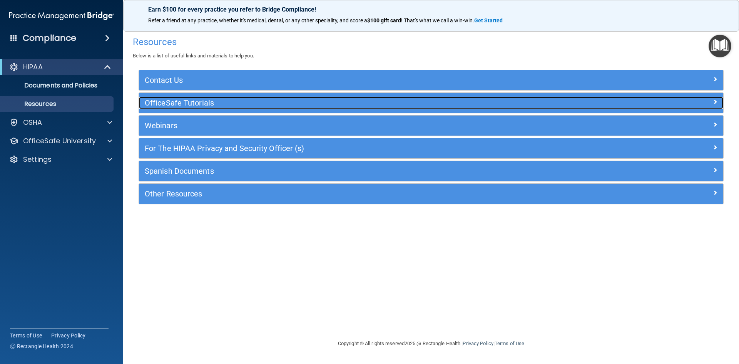
click at [208, 101] on h5 "OfficeSafe Tutorials" at bounding box center [358, 103] width 427 height 8
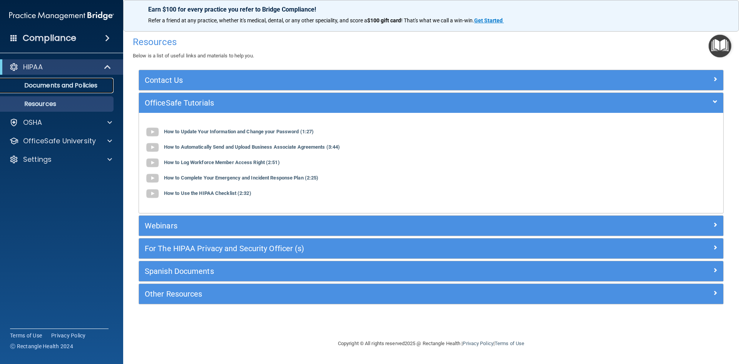
click at [67, 83] on p "Documents and Policies" at bounding box center [57, 86] width 105 height 8
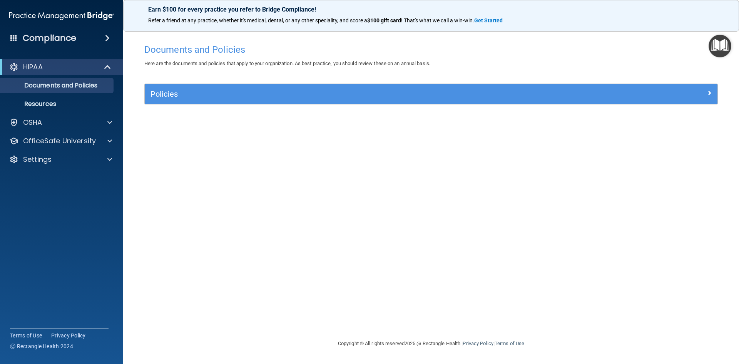
click at [716, 45] on img "Open Resource Center" at bounding box center [720, 46] width 23 height 23
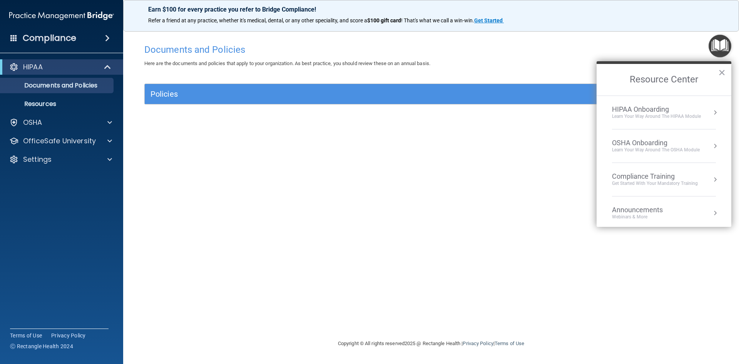
click at [646, 176] on div "Compliance Training" at bounding box center [655, 176] width 86 height 8
click at [641, 109] on div "HIPAA Training for Members" at bounding box center [646, 108] width 86 height 7
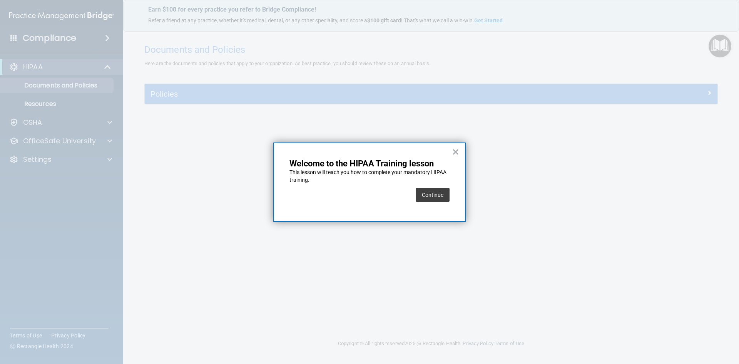
click at [434, 193] on button "Continue" at bounding box center [433, 195] width 34 height 14
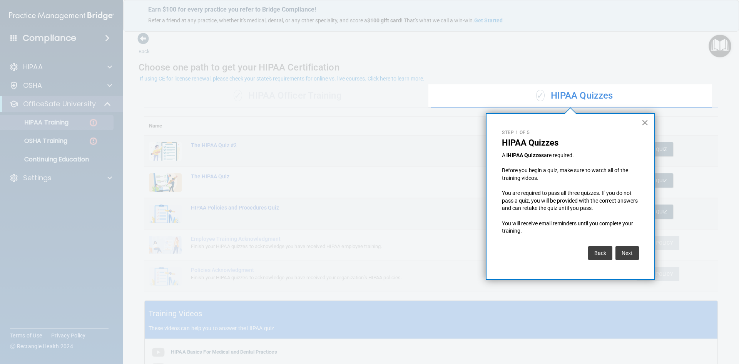
click at [645, 120] on button "×" at bounding box center [644, 122] width 7 height 12
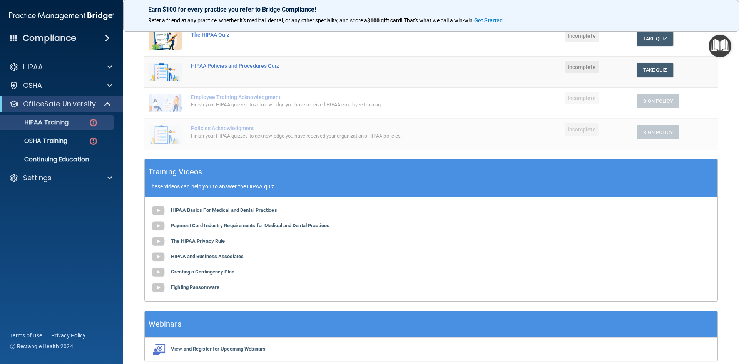
scroll to position [176, 0]
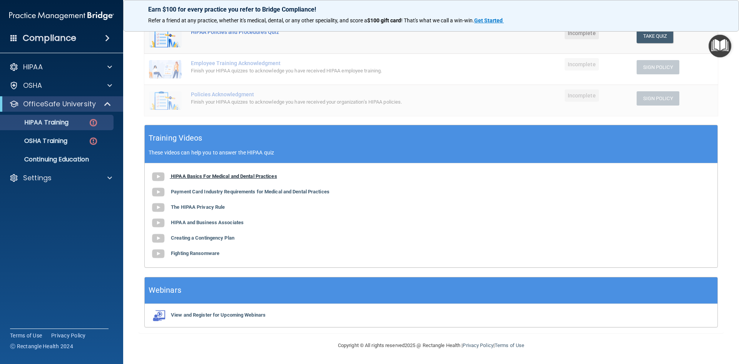
click at [160, 176] on img at bounding box center [158, 176] width 15 height 15
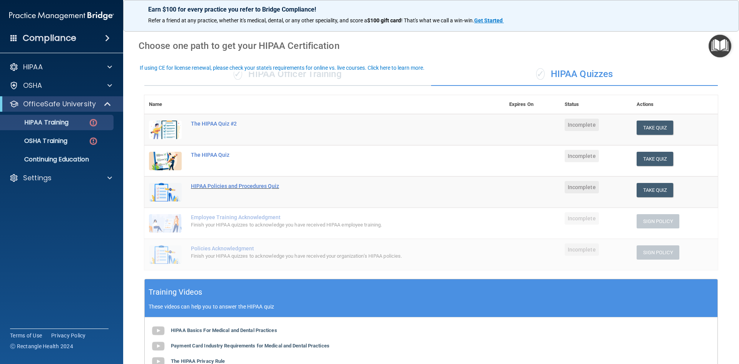
scroll to position [0, 0]
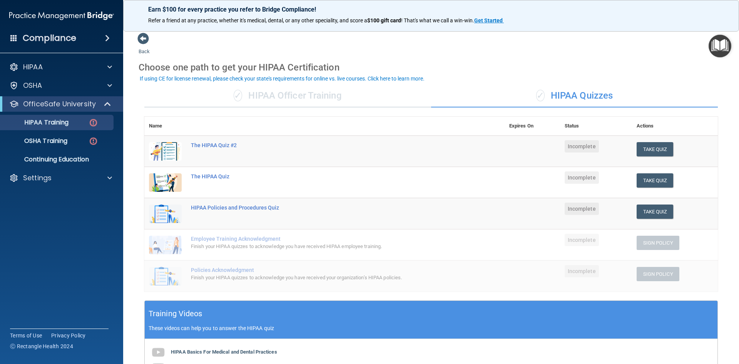
click at [254, 98] on div "✓ HIPAA Officer Training" at bounding box center [287, 95] width 287 height 23
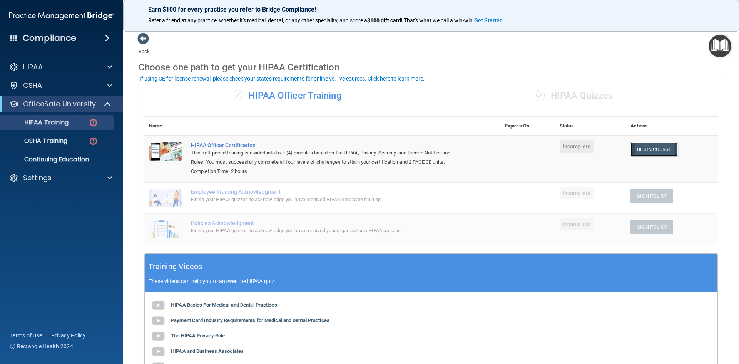
click at [659, 148] on link "Begin Course" at bounding box center [654, 149] width 47 height 14
